Goal: Task Accomplishment & Management: Use online tool/utility

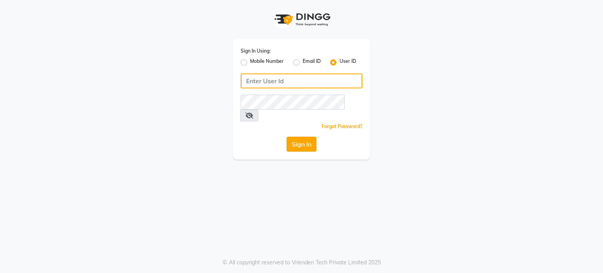
type input "[PERSON_NAME]@123"
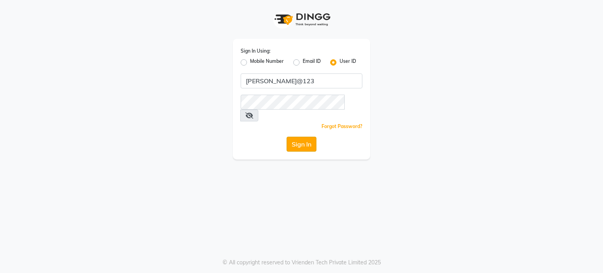
click at [304, 115] on button "Sign In" at bounding box center [301, 144] width 30 height 15
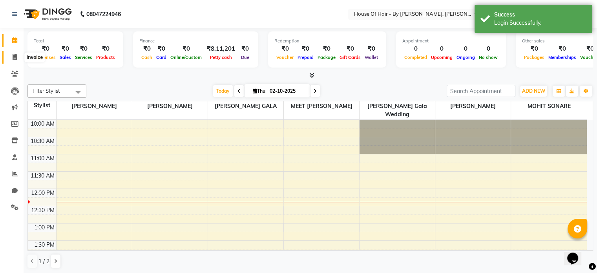
click at [15, 59] on icon at bounding box center [15, 57] width 4 height 6
select select "7865"
select select "service"
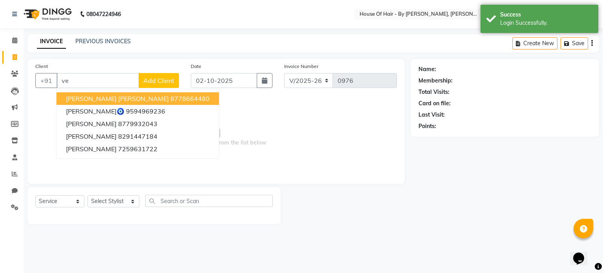
type input "v"
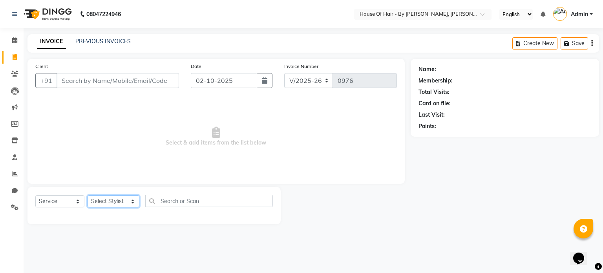
click at [119, 115] on select "Select Stylist [PERSON_NAME] GALA [PERSON_NAME] Gala Wedding [PERSON_NAME] [PER…" at bounding box center [114, 201] width 52 height 12
select select "71585"
click at [88, 115] on select "Select Stylist [PERSON_NAME] GALA [PERSON_NAME] Gala Wedding [PERSON_NAME] [PER…" at bounding box center [114, 201] width 52 height 12
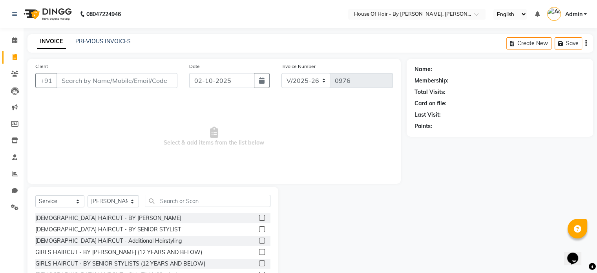
click at [259, 115] on label at bounding box center [262, 218] width 6 height 6
click at [259, 115] on input "checkbox" at bounding box center [261, 217] width 5 height 5
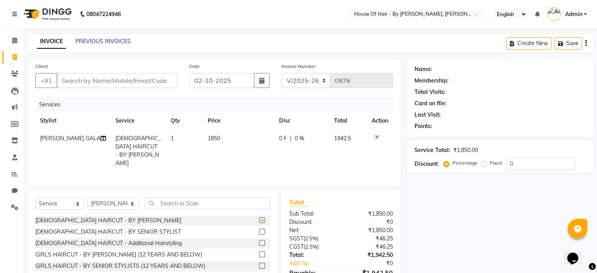
checkbox input "false"
click at [62, 115] on select "Select Service Product Membership Package Voucher Prepaid Gift Card" at bounding box center [59, 203] width 49 height 12
select select "product"
click at [35, 115] on select "Select Service Product Membership Package Voucher Prepaid Gift Card" at bounding box center [59, 203] width 49 height 12
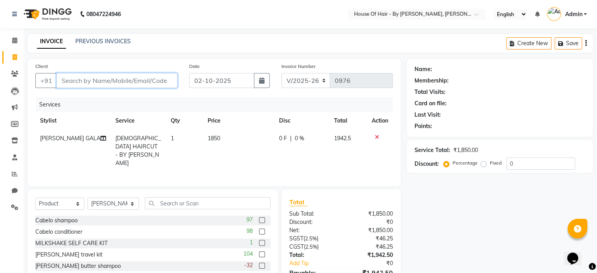
click at [94, 78] on input "Client" at bounding box center [117, 80] width 121 height 15
type input "[DEMOGRAPHIC_DATA]"
click at [146, 84] on span "Add Client" at bounding box center [157, 81] width 31 height 8
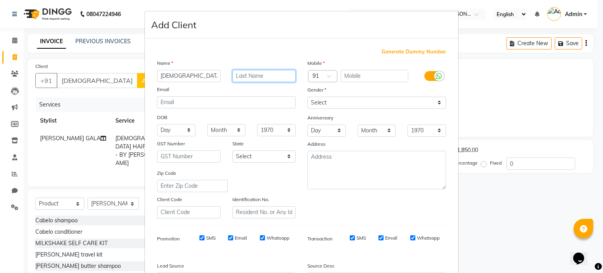
click at [266, 75] on input "text" at bounding box center [264, 76] width 64 height 12
type input "Shetty"
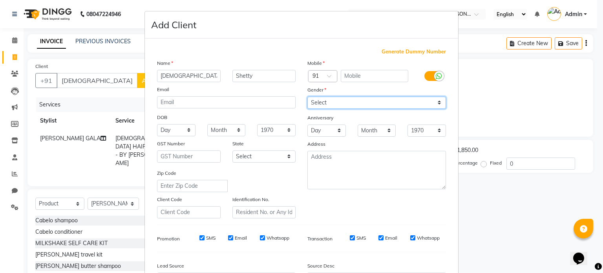
click at [304, 98] on select "Select [DEMOGRAPHIC_DATA] [DEMOGRAPHIC_DATA] Other Prefer Not To Say" at bounding box center [376, 103] width 139 height 12
select select "[DEMOGRAPHIC_DATA]"
click at [304, 97] on select "Select [DEMOGRAPHIC_DATA] [DEMOGRAPHIC_DATA] Other Prefer Not To Say" at bounding box center [376, 103] width 139 height 12
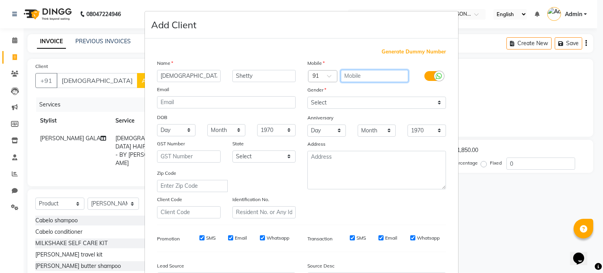
click at [304, 78] on input "text" at bounding box center [375, 76] width 68 height 12
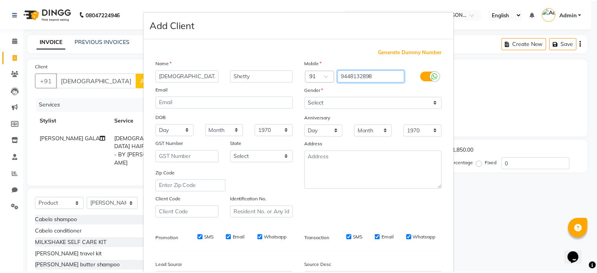
scroll to position [93, 0]
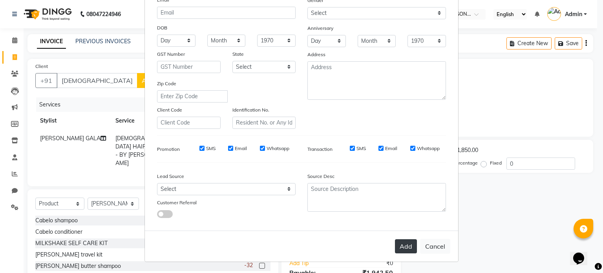
type input "9448132898"
click at [304, 115] on button "Add" at bounding box center [406, 246] width 22 height 14
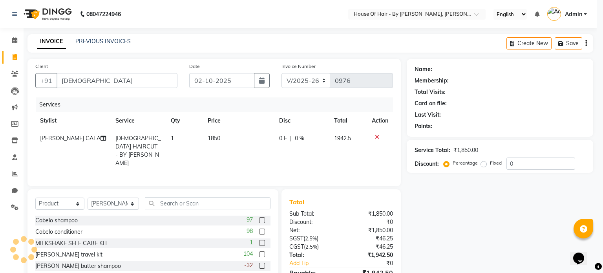
type input "9448132898"
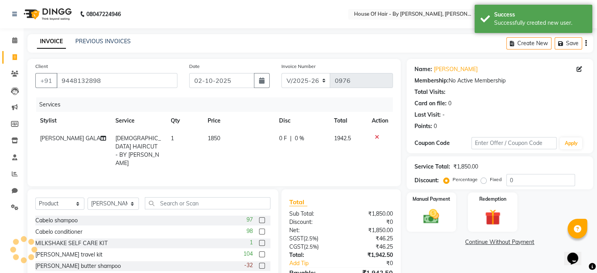
scroll to position [42, 0]
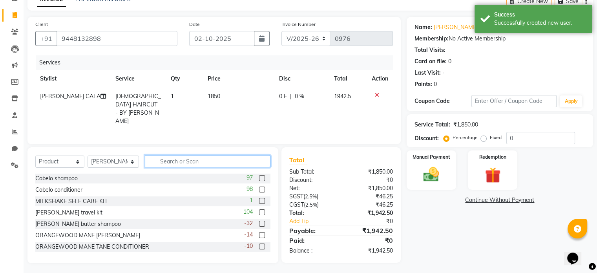
click at [193, 115] on input "text" at bounding box center [208, 161] width 126 height 12
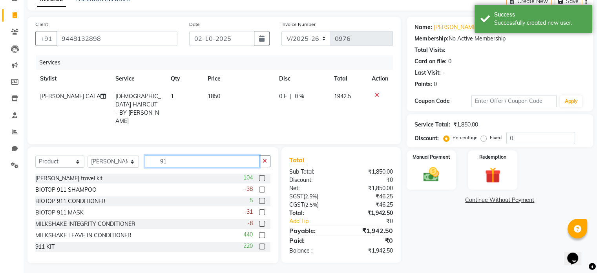
scroll to position [41, 0]
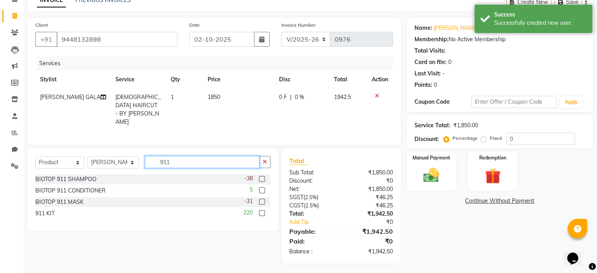
type input "911"
click at [262, 115] on label at bounding box center [262, 202] width 6 height 6
click at [262, 115] on input "checkbox" at bounding box center [261, 201] width 5 height 5
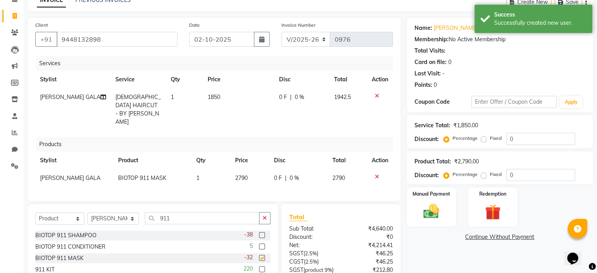
checkbox input "false"
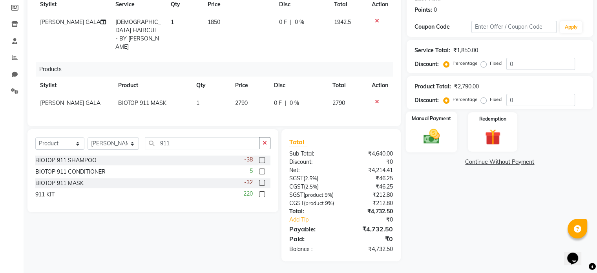
click at [304, 115] on img at bounding box center [431, 136] width 26 height 19
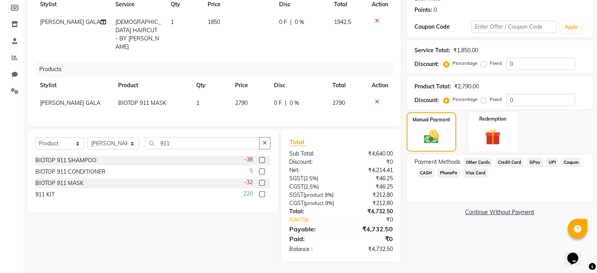
click at [304, 115] on span "GPay" at bounding box center [535, 162] width 16 height 9
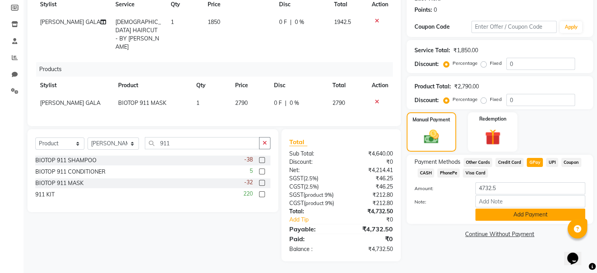
click at [304, 115] on button "Add Payment" at bounding box center [530, 214] width 110 height 12
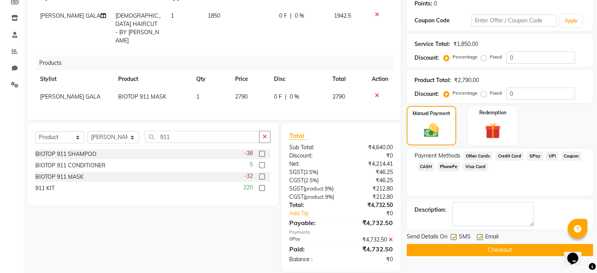
scroll to position [139, 0]
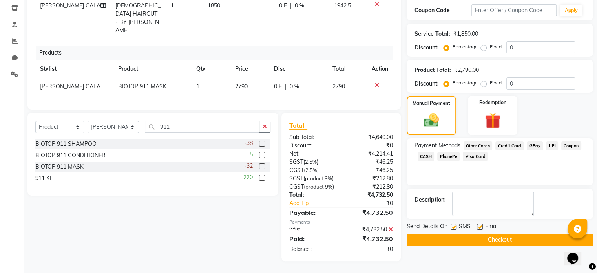
click at [304, 115] on button "Checkout" at bounding box center [500, 239] width 186 height 12
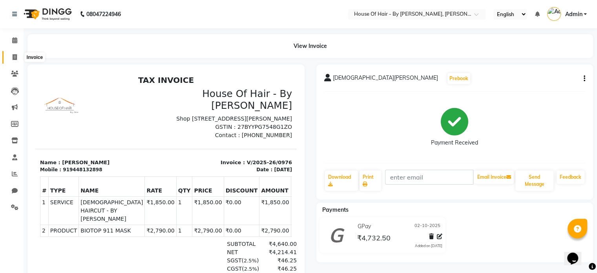
click at [14, 54] on icon at bounding box center [15, 57] width 4 height 6
select select "service"
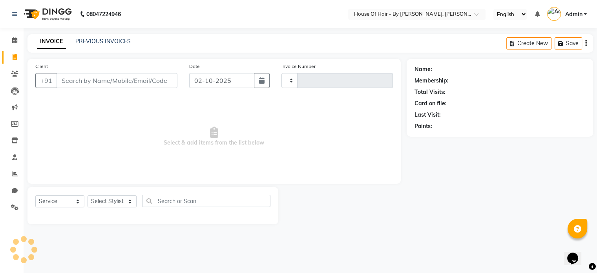
type input "0977"
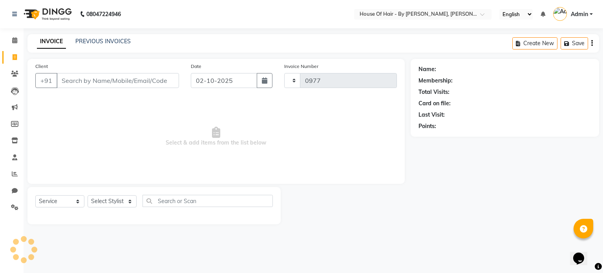
select select "7865"
click at [109, 44] on link "PREVIOUS INVOICES" at bounding box center [102, 41] width 55 height 7
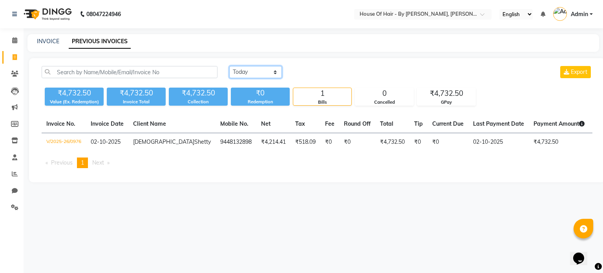
click at [269, 71] on select "[DATE] [DATE] Custom Range" at bounding box center [255, 72] width 53 height 12
select select "[DATE]"
click at [229, 66] on select "[DATE] [DATE] Custom Range" at bounding box center [255, 72] width 53 height 12
